Goal: Submit feedback/report problem

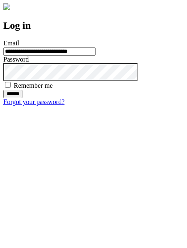
type input "**********"
click at [22, 98] on input "******" at bounding box center [12, 94] width 19 height 8
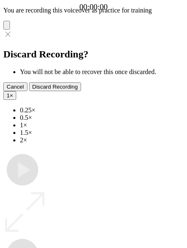
type input "**********"
